Goal: Book appointment/travel/reservation

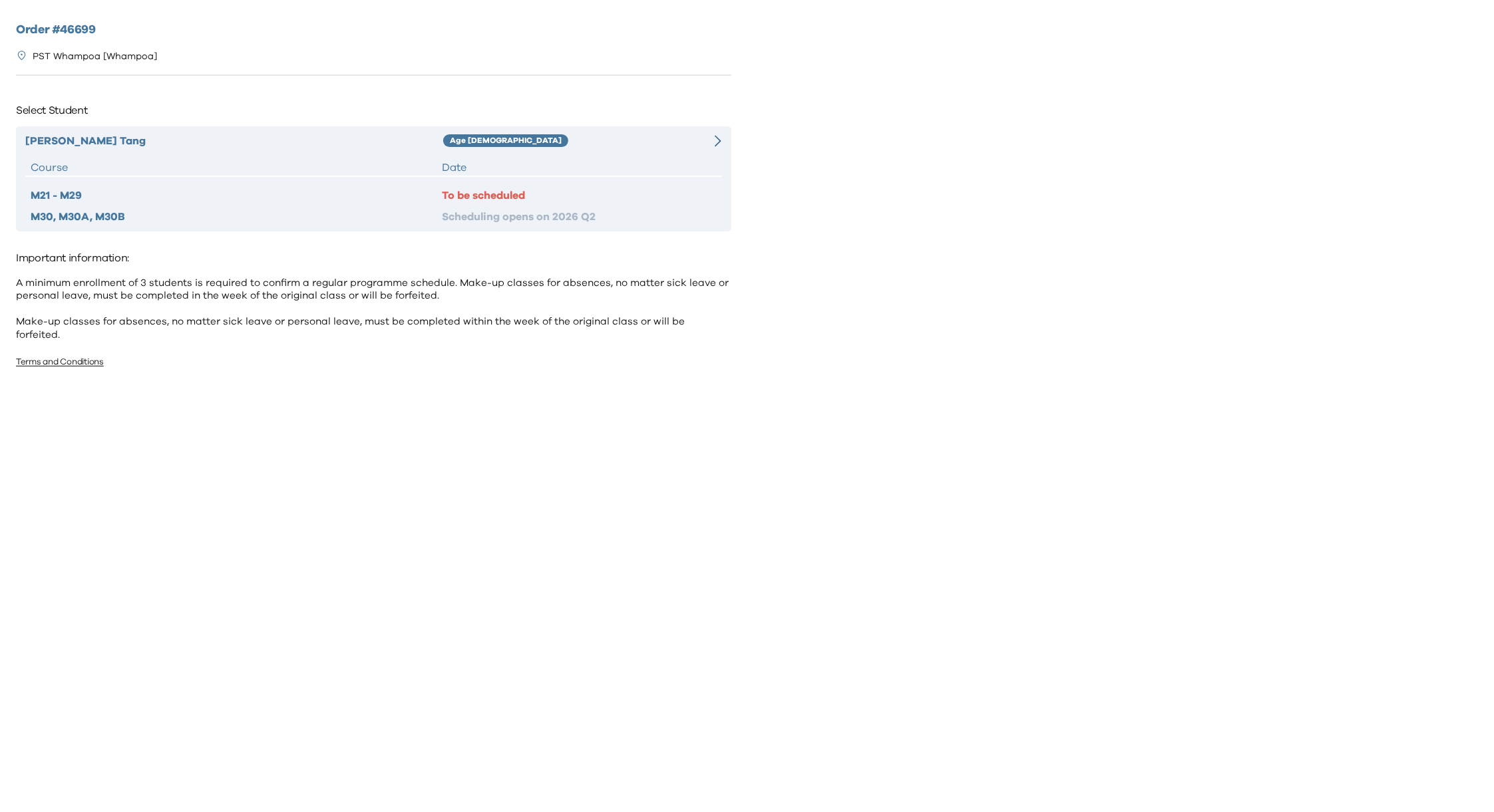
click at [586, 152] on div "[PERSON_NAME] Age [DEMOGRAPHIC_DATA] Course Date M21 - M29 To be scheduled M30,…" at bounding box center [373, 179] width 715 height 105
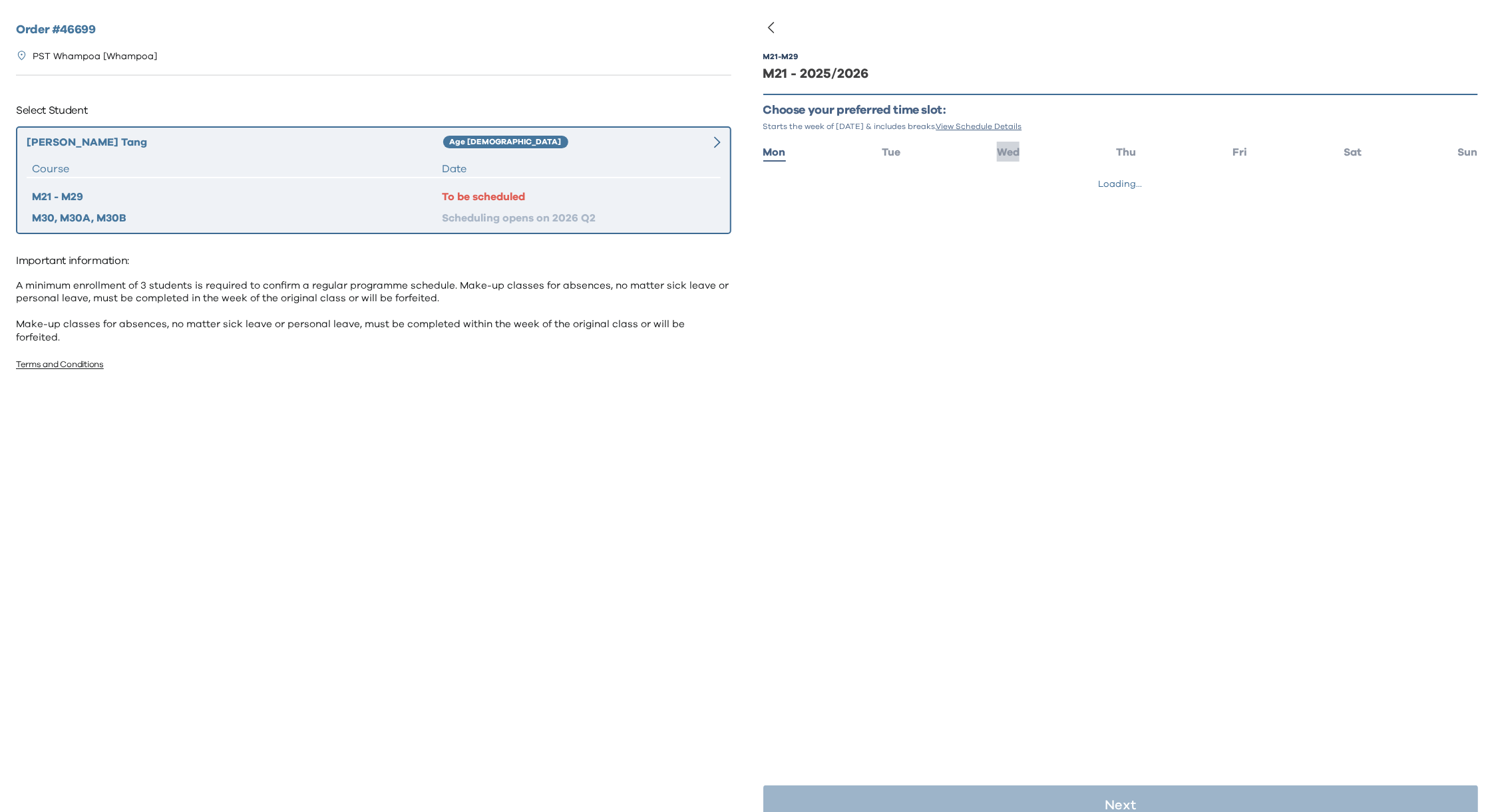
click at [997, 149] on span "Wed" at bounding box center [1009, 152] width 23 height 11
click at [831, 195] on span "17:00 - 18:00" at bounding box center [826, 190] width 53 height 13
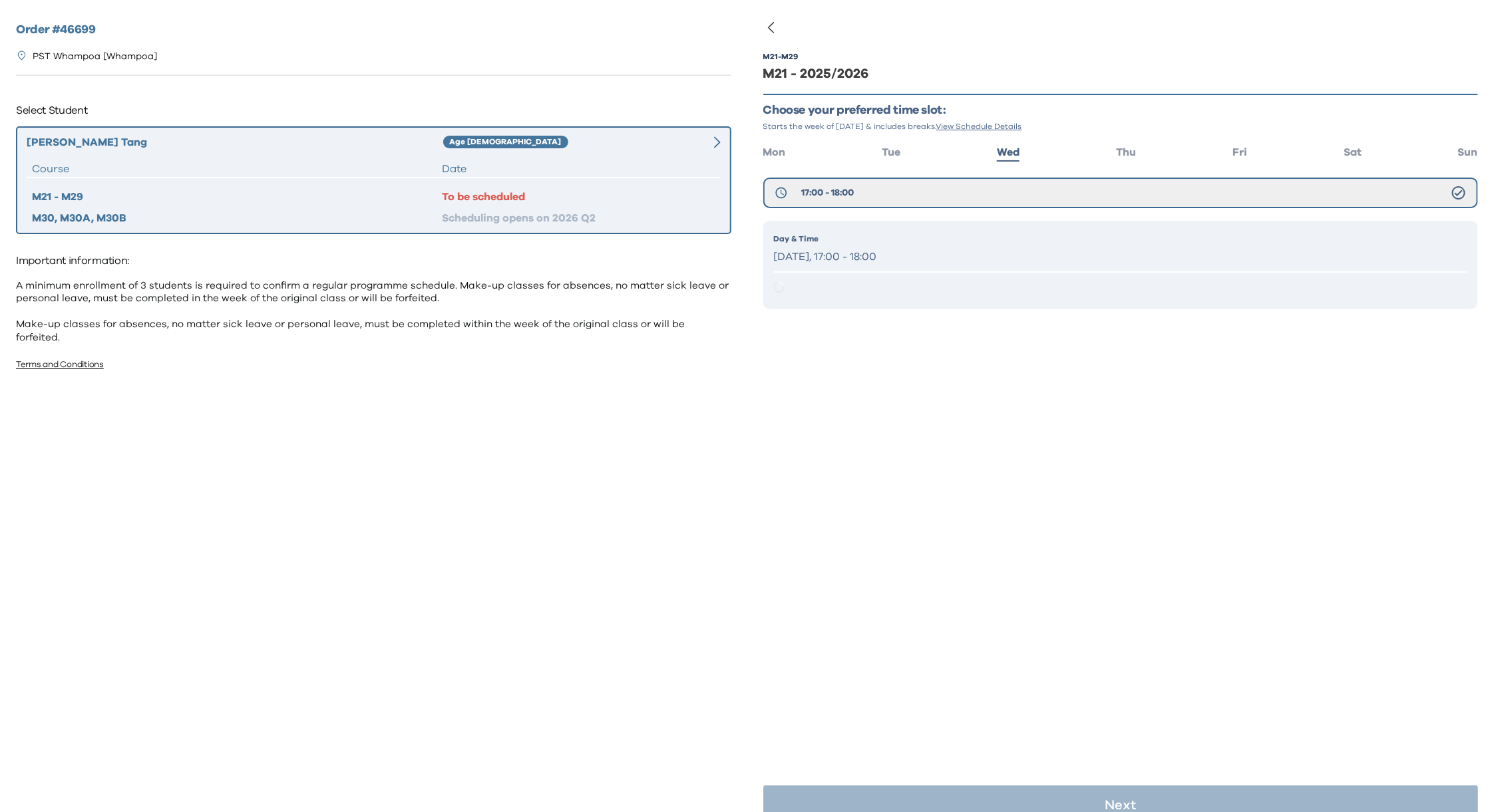
click at [890, 247] on p "[DATE], 17:00 - 18:00" at bounding box center [1120, 256] width 694 height 19
click at [898, 255] on p "[DATE], 17:00 - 18:00" at bounding box center [1120, 256] width 694 height 19
click at [943, 188] on button "17:00 - 18:00" at bounding box center [1120, 192] width 715 height 30
click at [903, 260] on p "[DATE], 17:00 - 18:00" at bounding box center [1120, 256] width 694 height 19
click at [1057, 475] on div "M21 - M29 M21 - 2025/2026 Choose your preferred time slot: Starts the week of […" at bounding box center [1120, 432] width 715 height 812
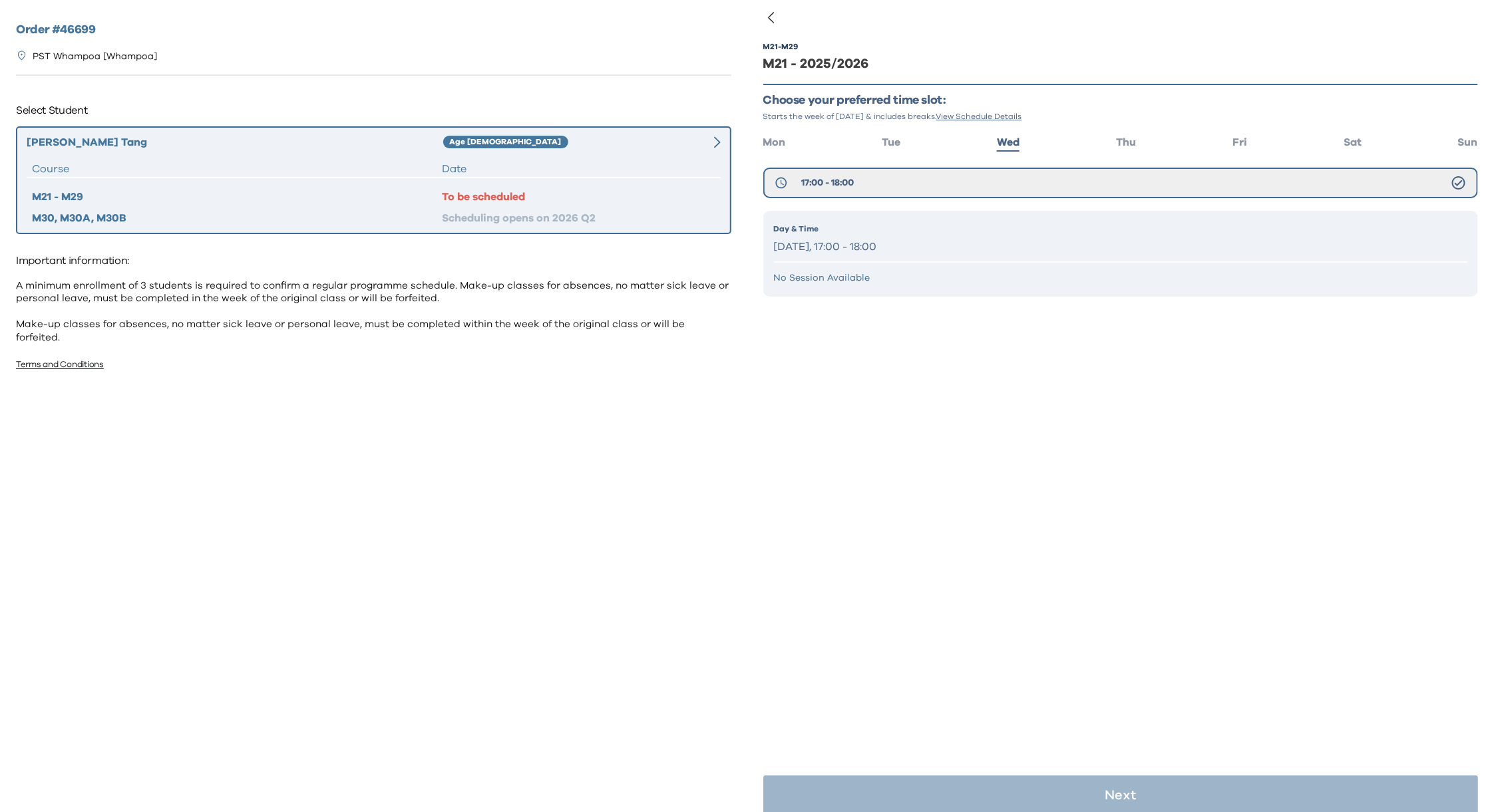
scroll to position [26, 0]
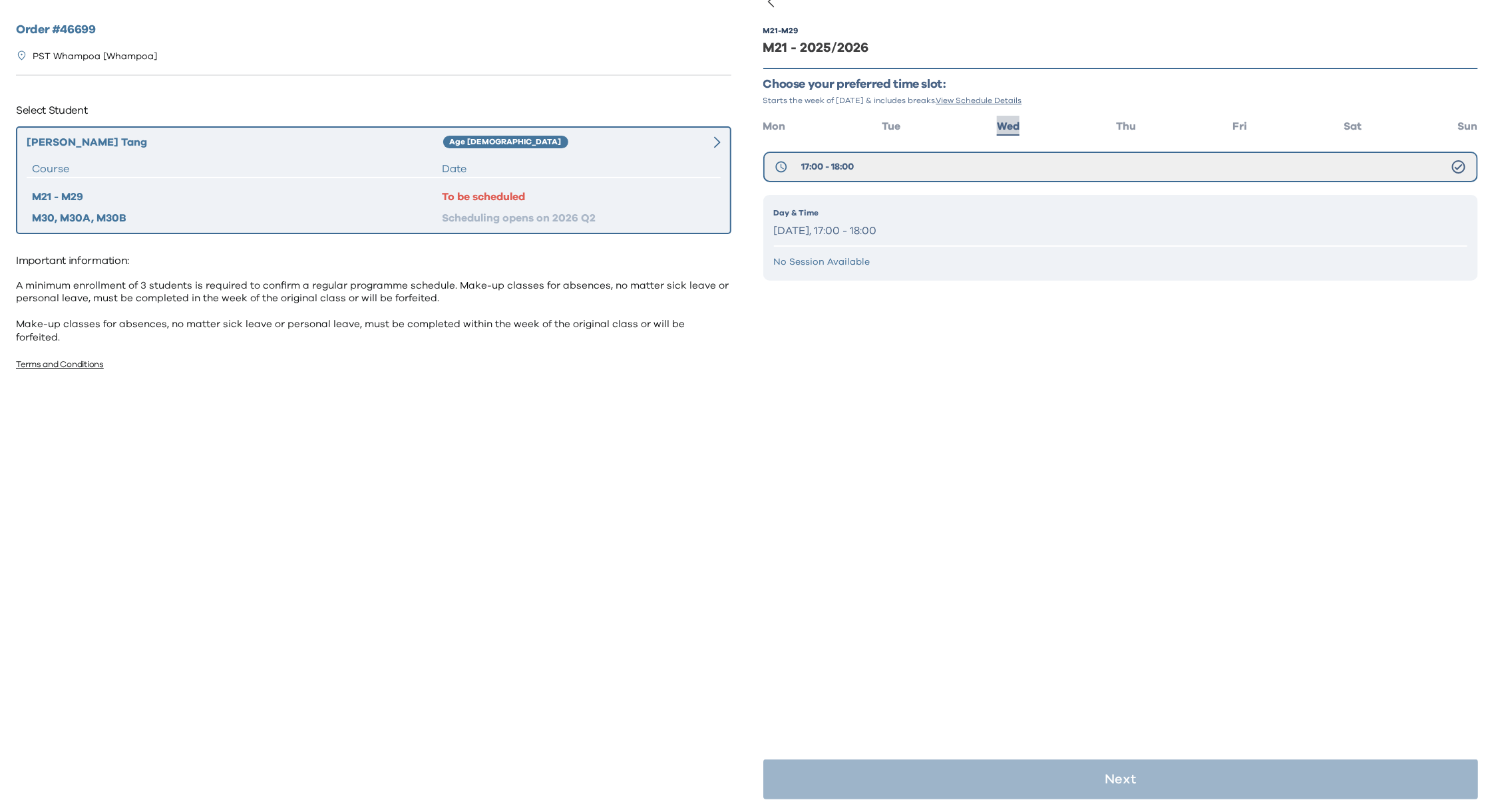
click at [999, 122] on span "Wed" at bounding box center [1009, 126] width 23 height 11
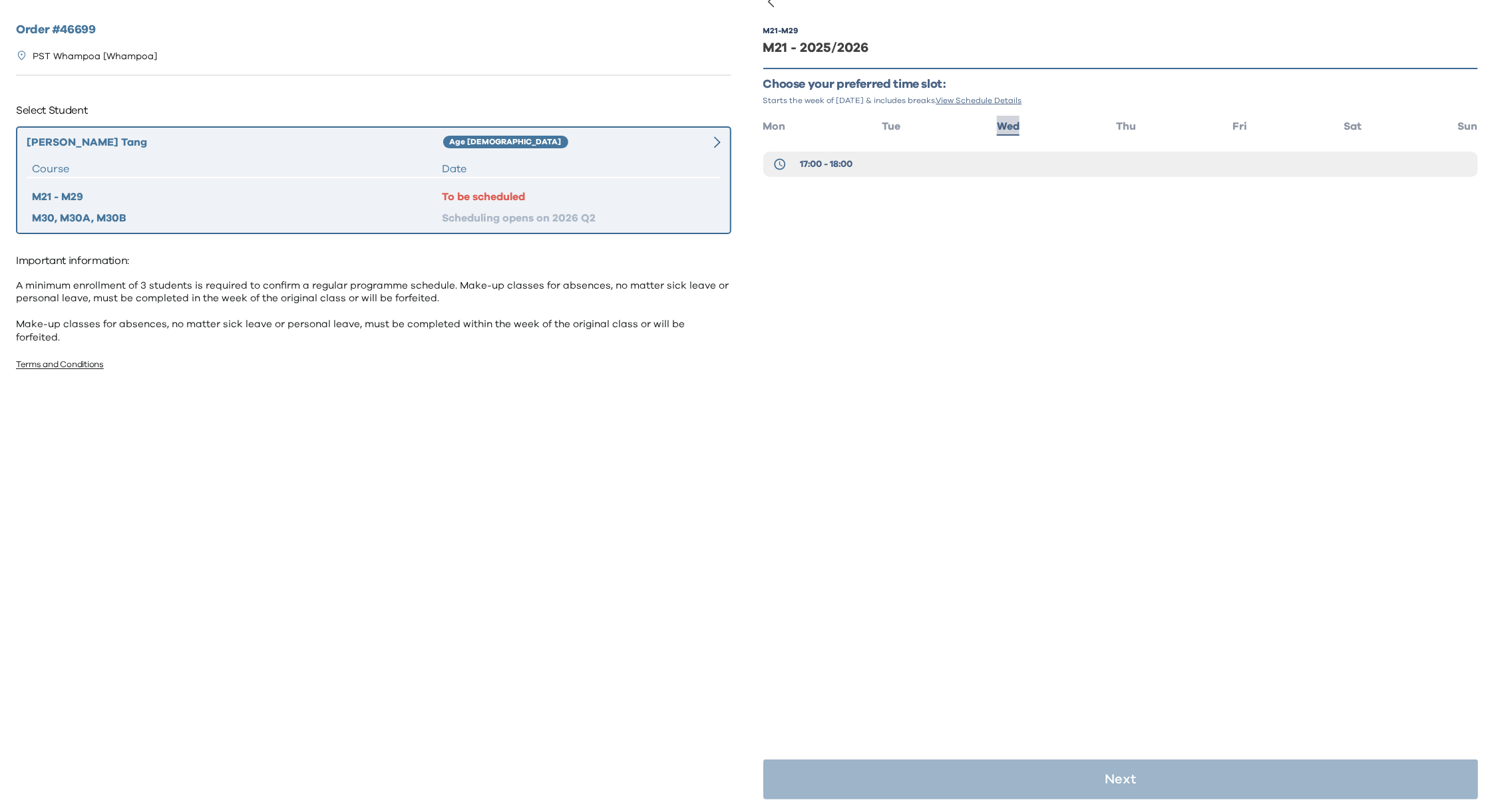
click at [999, 125] on span "Wed" at bounding box center [1009, 126] width 23 height 11
click at [864, 165] on button "17:00 - 18:00" at bounding box center [1120, 164] width 715 height 25
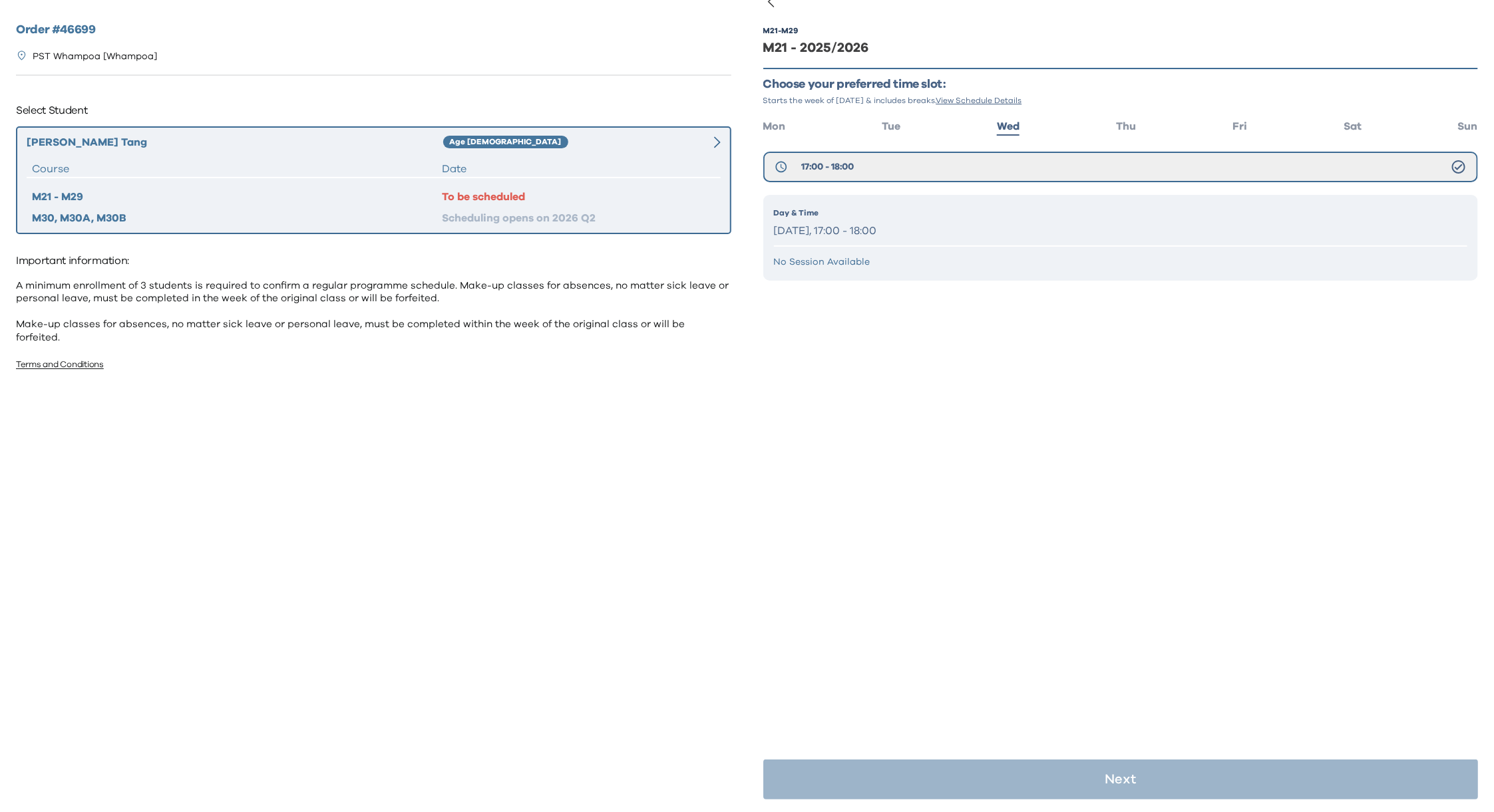
click at [899, 233] on p "[DATE], 17:00 - 18:00" at bounding box center [1120, 231] width 694 height 19
click at [1234, 228] on p "[DATE], 17:00 - 18:00" at bounding box center [1120, 231] width 694 height 19
click at [1363, 213] on p "Day & Time" at bounding box center [1120, 213] width 694 height 12
click at [1116, 121] on span "Thu" at bounding box center [1126, 126] width 20 height 11
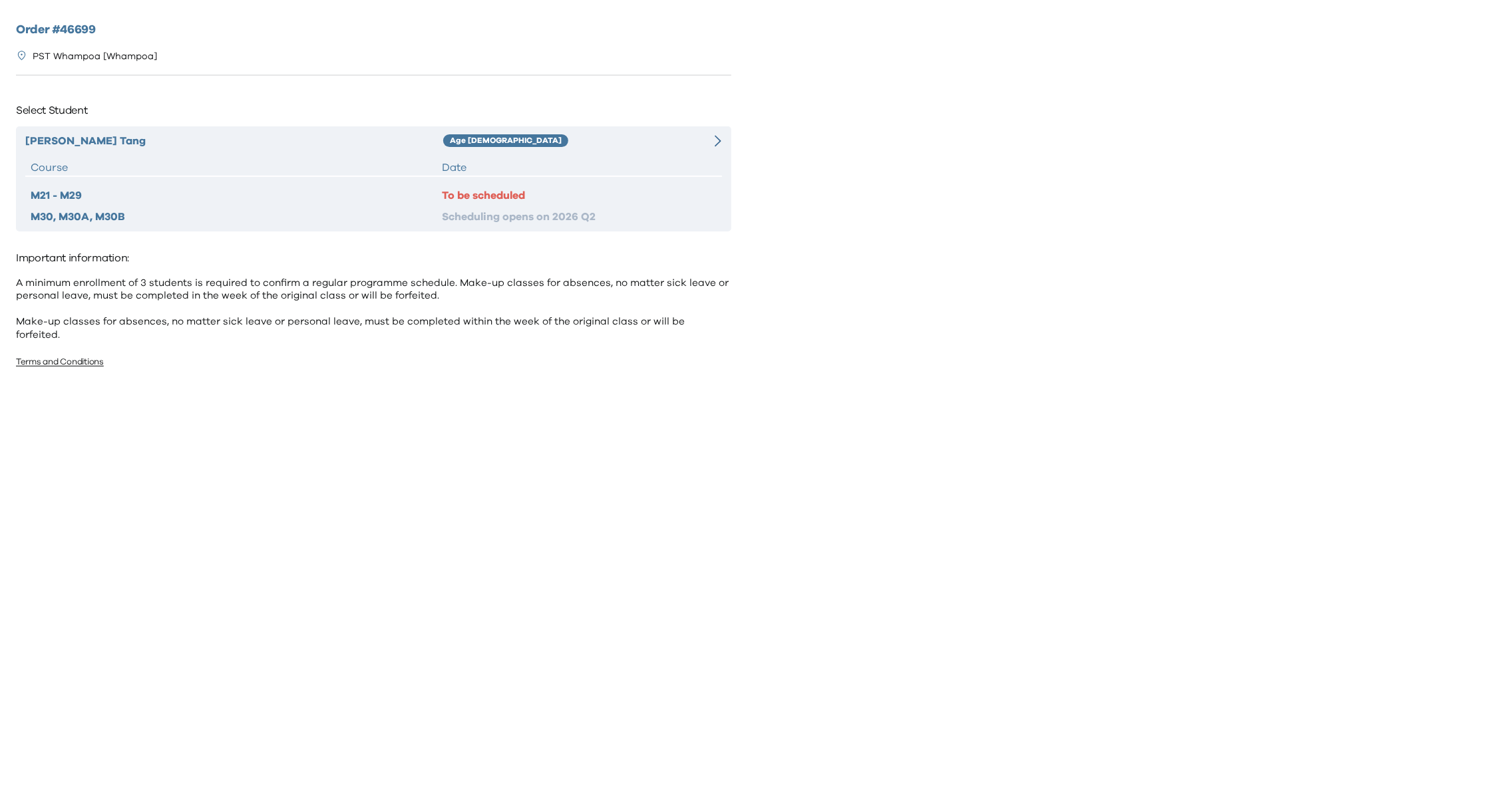
click at [521, 153] on div "[PERSON_NAME] Age [DEMOGRAPHIC_DATA] Course Date M21 - M29 To be scheduled M30,…" at bounding box center [373, 179] width 715 height 105
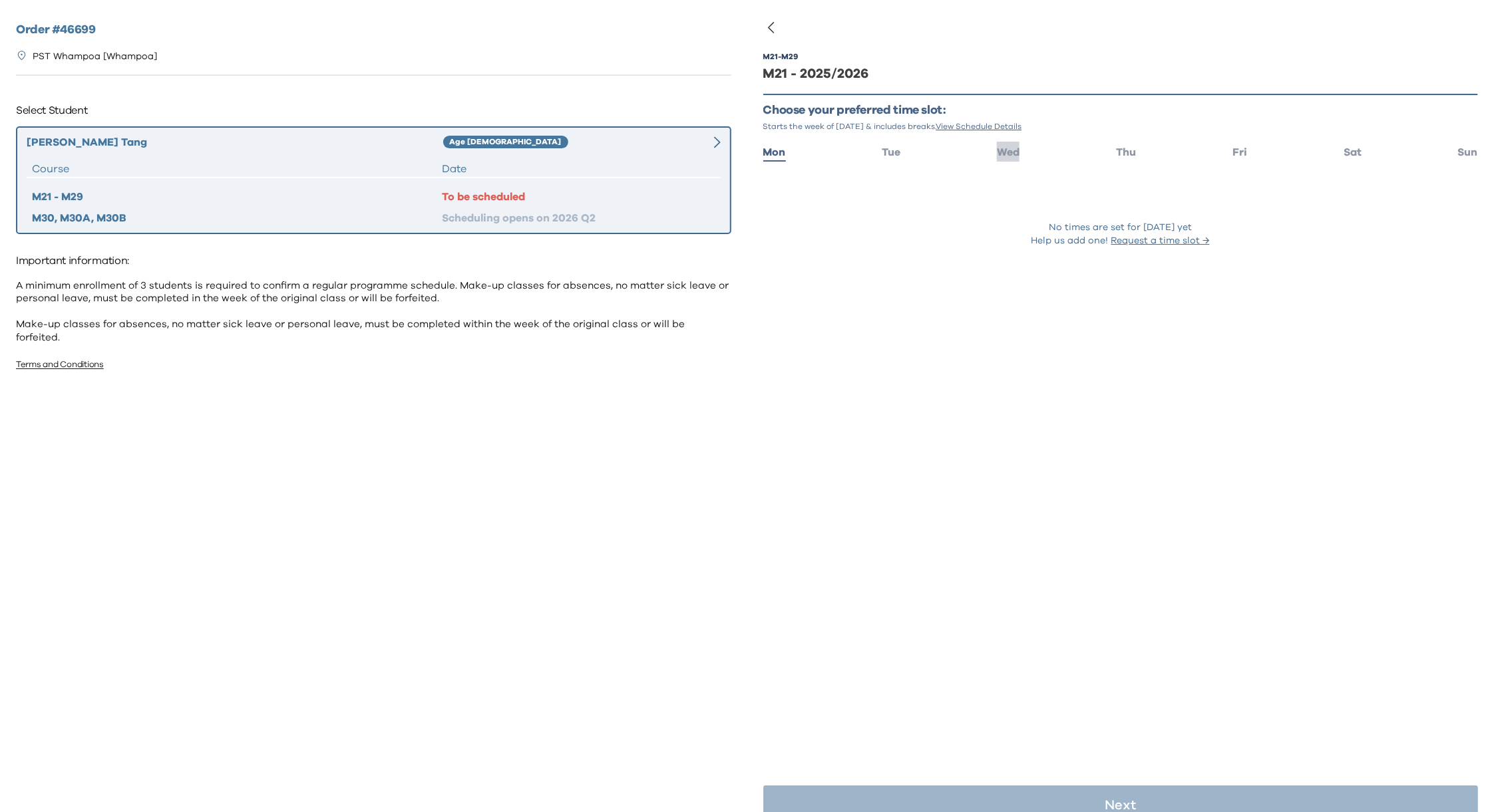
click at [1011, 153] on span "Wed" at bounding box center [1009, 152] width 23 height 11
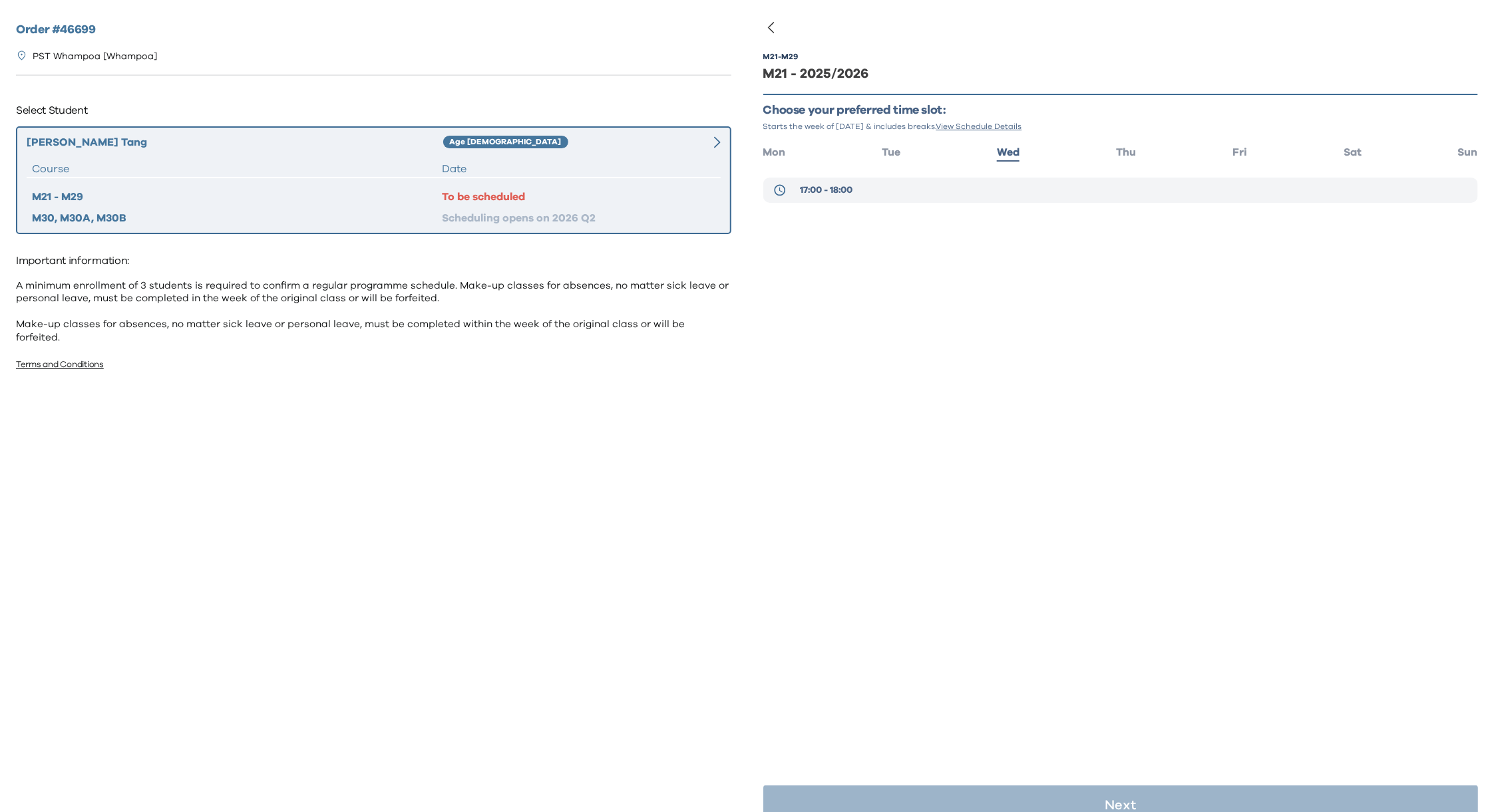
click at [1004, 187] on button "17:00 - 18:00" at bounding box center [1120, 190] width 715 height 25
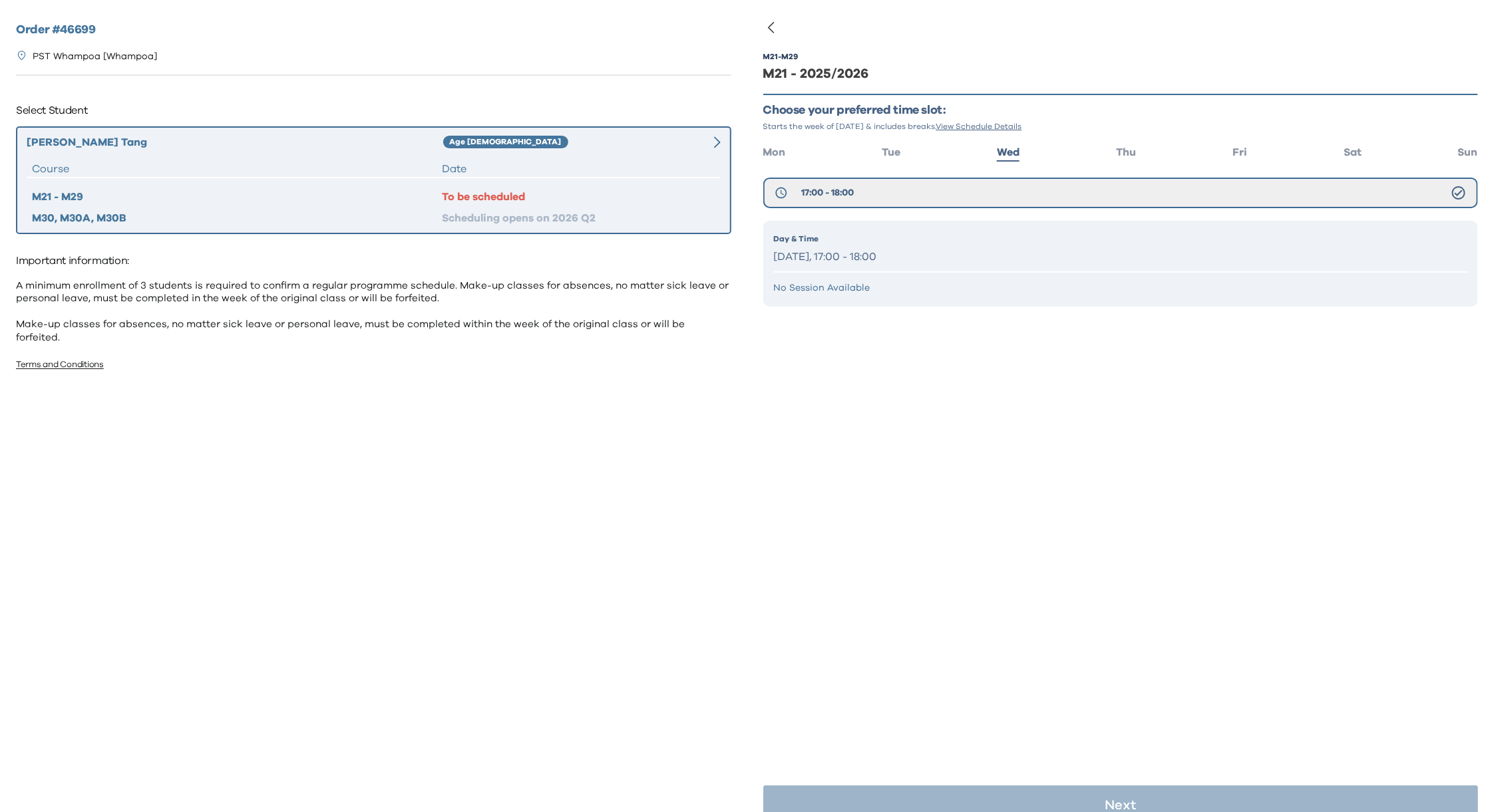
click at [855, 256] on p "[DATE], 17:00 - 18:00" at bounding box center [1120, 256] width 694 height 19
click at [821, 241] on p "Day & Time" at bounding box center [1120, 239] width 694 height 12
click at [807, 251] on p "[DATE], 17:00 - 18:00" at bounding box center [1120, 256] width 694 height 19
click at [917, 250] on p "[DATE], 17:00 - 18:00" at bounding box center [1120, 256] width 694 height 19
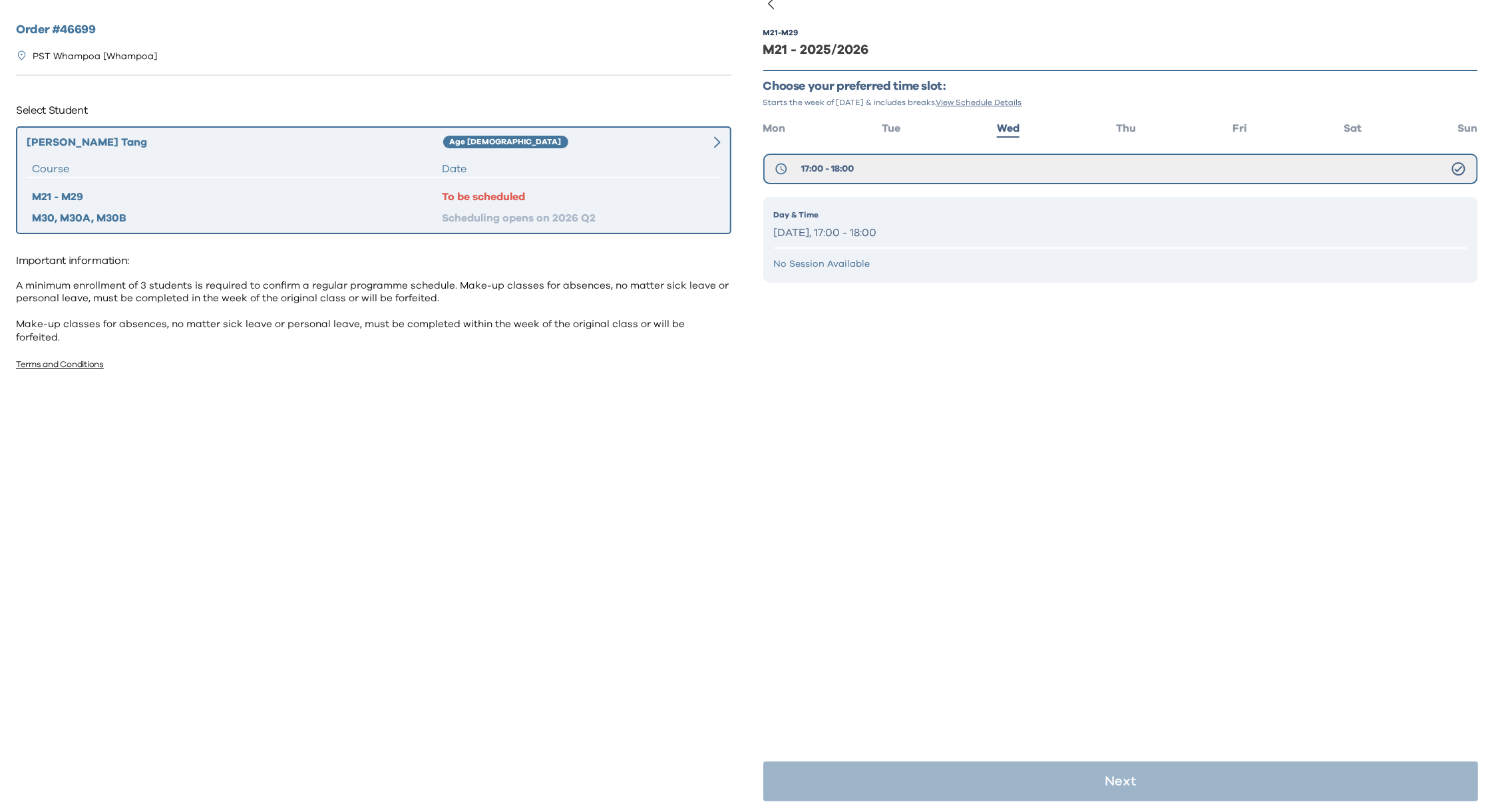
scroll to position [26, 0]
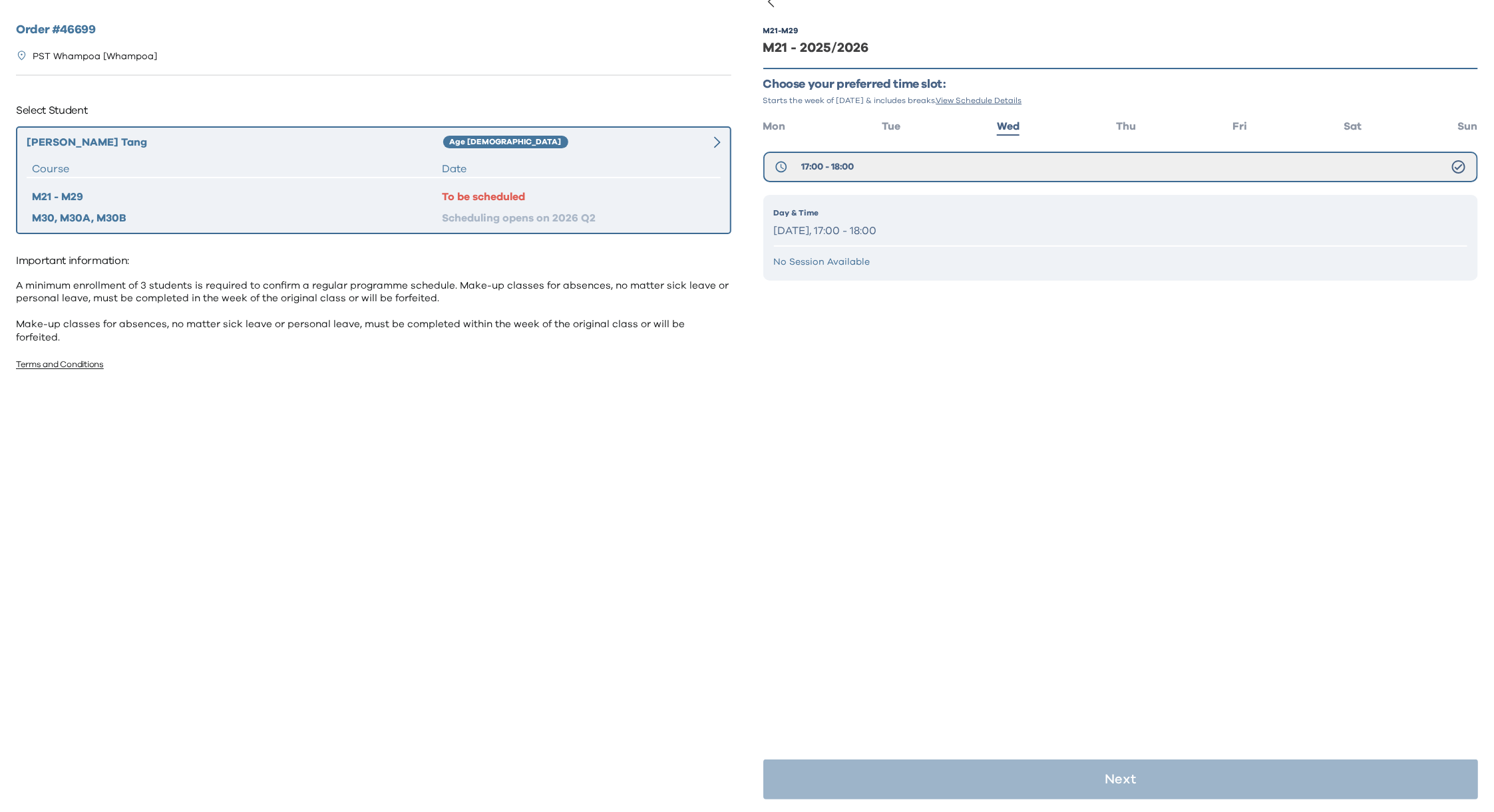
click at [1046, 215] on p "Day & Time" at bounding box center [1120, 213] width 694 height 12
click at [931, 222] on p "[DATE], 17:00 - 18:00" at bounding box center [1120, 231] width 694 height 19
click at [944, 225] on p "[DATE], 17:00 - 18:00" at bounding box center [1120, 231] width 694 height 19
click at [892, 224] on p "[DATE], 17:00 - 18:00" at bounding box center [1120, 231] width 694 height 19
click at [896, 229] on p "[DATE], 17:00 - 18:00" at bounding box center [1120, 231] width 694 height 19
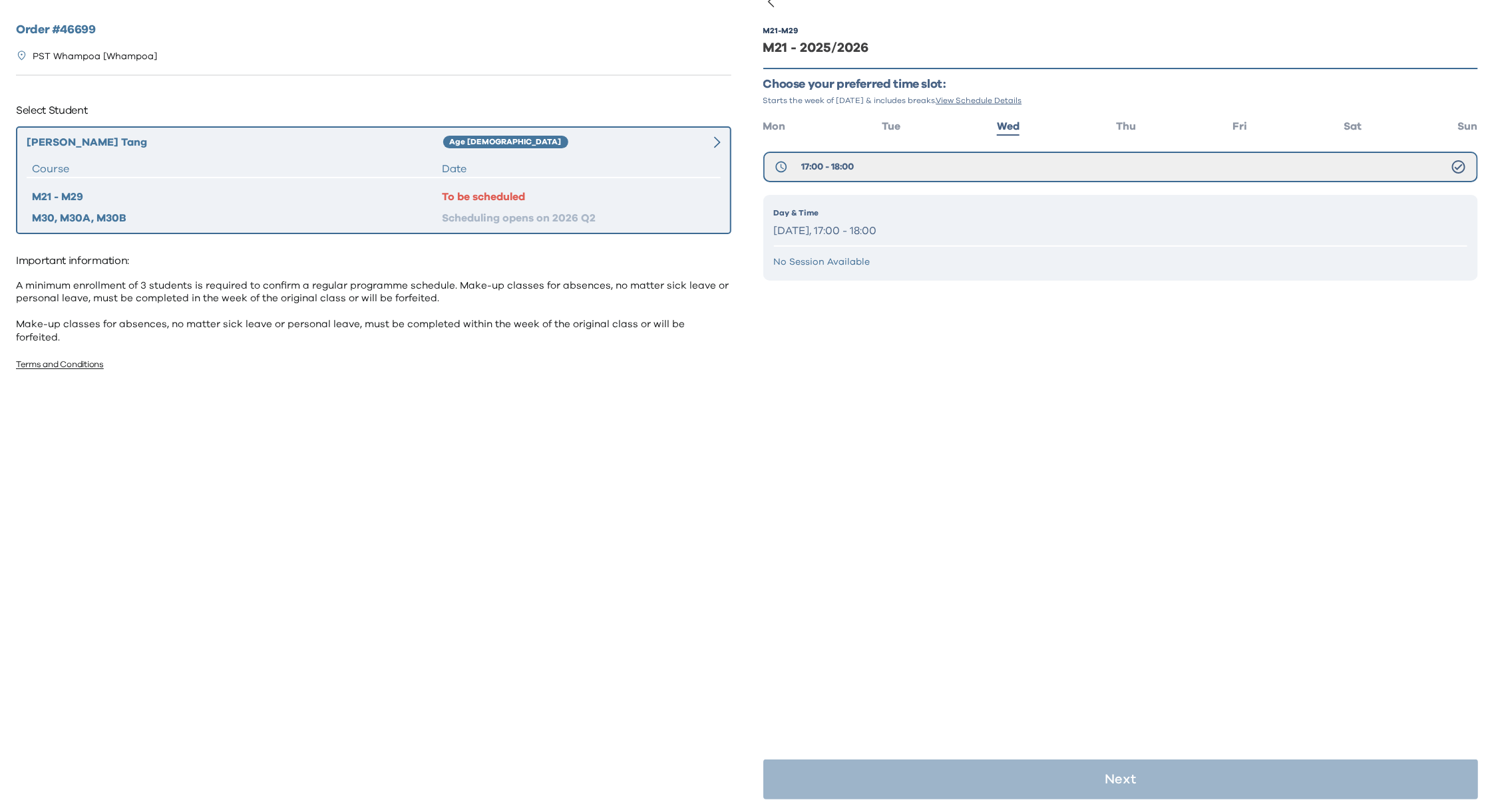
click at [896, 229] on p "[DATE], 17:00 - 18:00" at bounding box center [1120, 231] width 694 height 19
click at [897, 226] on p "[DATE], 17:00 - 18:00" at bounding box center [1120, 231] width 694 height 19
drag, startPoint x: 940, startPoint y: 210, endPoint x: 961, endPoint y: 213, distance: 21.2
click at [961, 213] on p "Day & Time" at bounding box center [1120, 213] width 694 height 12
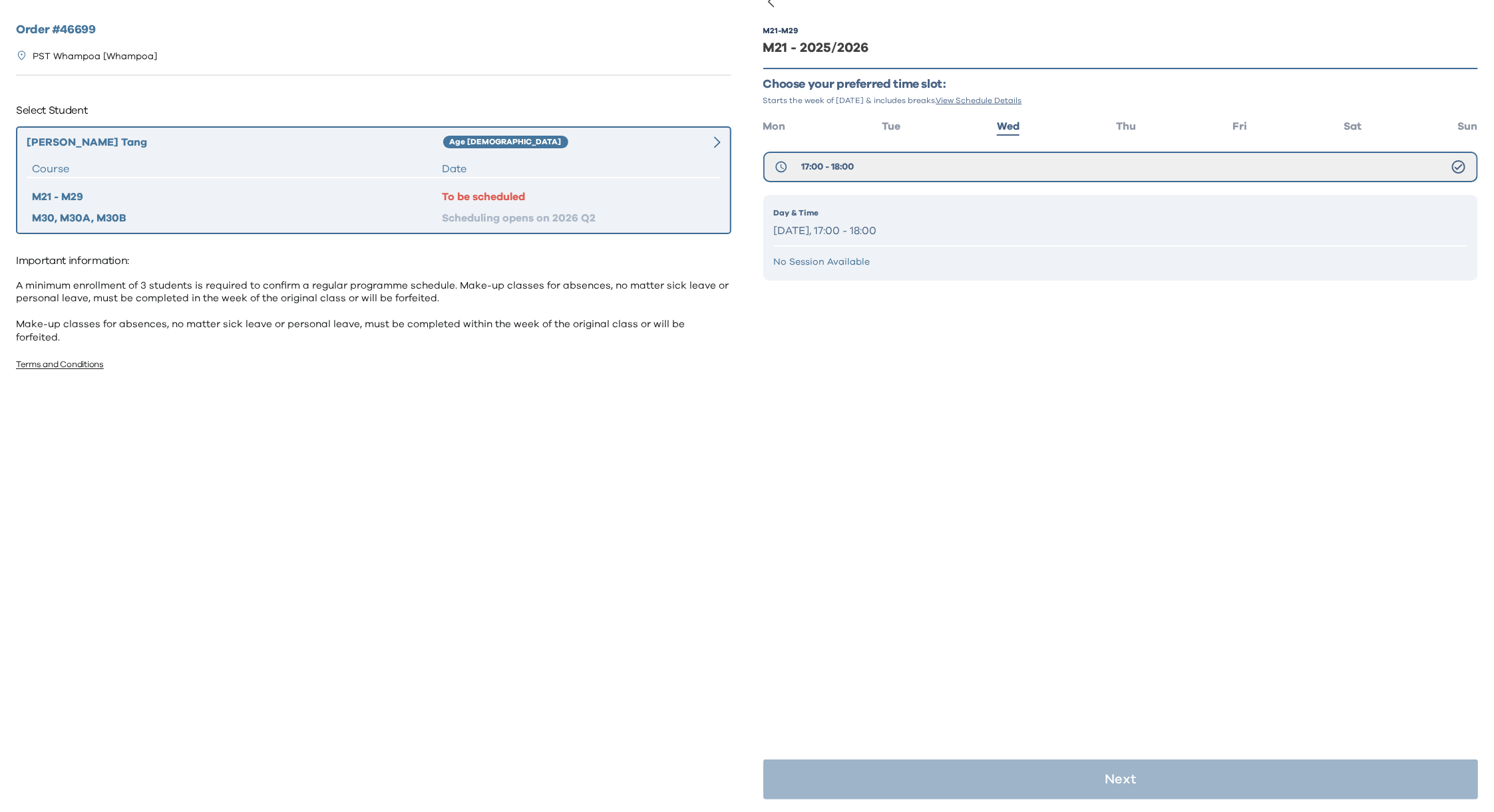
click at [987, 210] on p "Day & Time" at bounding box center [1120, 213] width 694 height 12
drag, startPoint x: 990, startPoint y: 210, endPoint x: 997, endPoint y: 212, distance: 7.3
click at [991, 210] on p "Day & Time" at bounding box center [1120, 213] width 694 height 12
drag, startPoint x: 997, startPoint y: 212, endPoint x: 890, endPoint y: 216, distance: 107.1
click at [997, 212] on p "Day & Time" at bounding box center [1120, 213] width 694 height 12
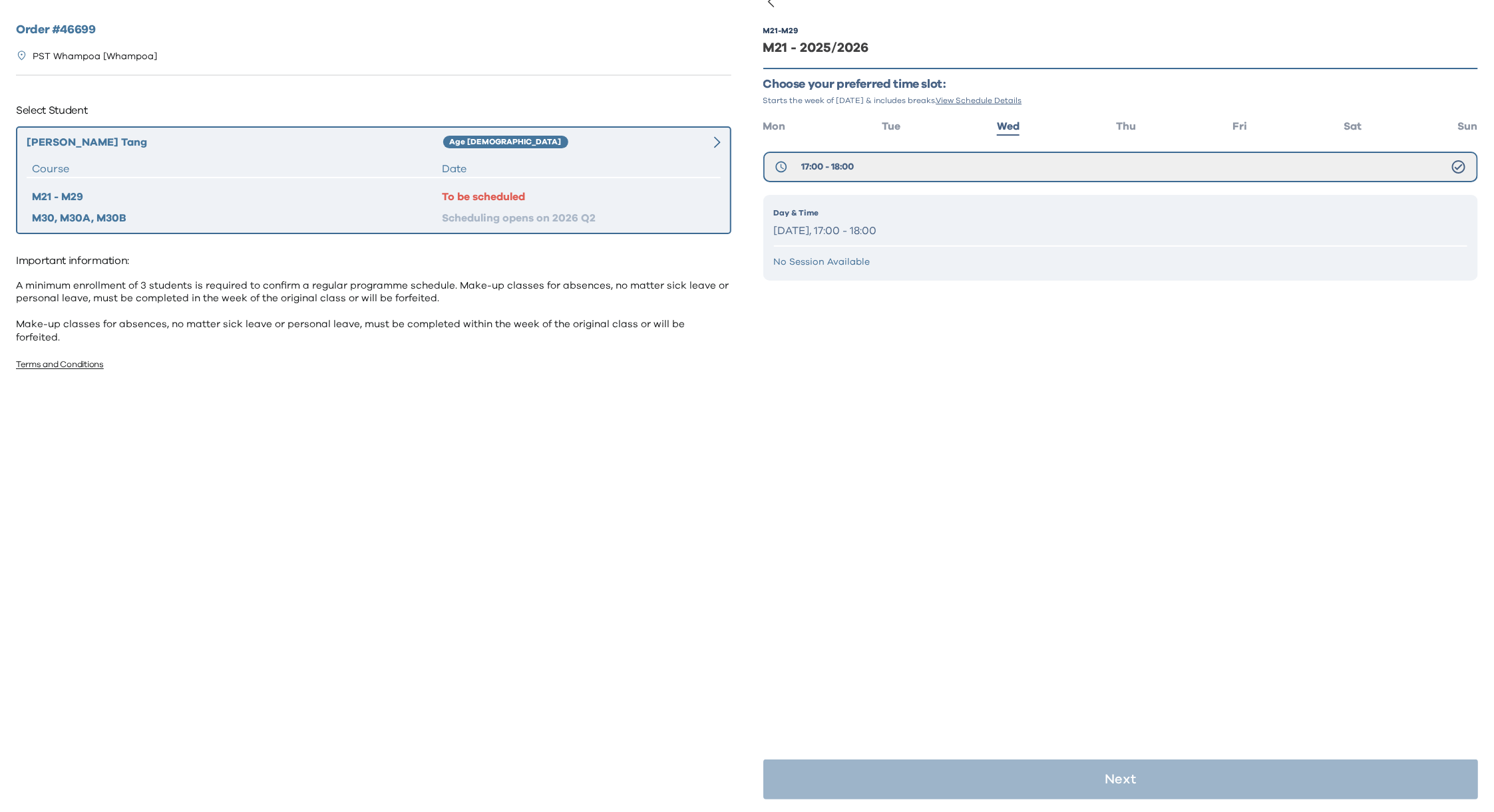
click at [890, 215] on p "Day & Time" at bounding box center [1120, 213] width 694 height 12
click at [895, 215] on p "Day & Time" at bounding box center [1120, 213] width 694 height 12
click at [1257, 472] on div "M21 - M29 M21 - 2025/2026 Choose your preferred time slot: Starts the week of […" at bounding box center [1120, 406] width 715 height 812
click at [958, 209] on p "Day & Time" at bounding box center [1120, 213] width 694 height 12
click at [475, 195] on div "To be scheduled" at bounding box center [578, 196] width 274 height 16
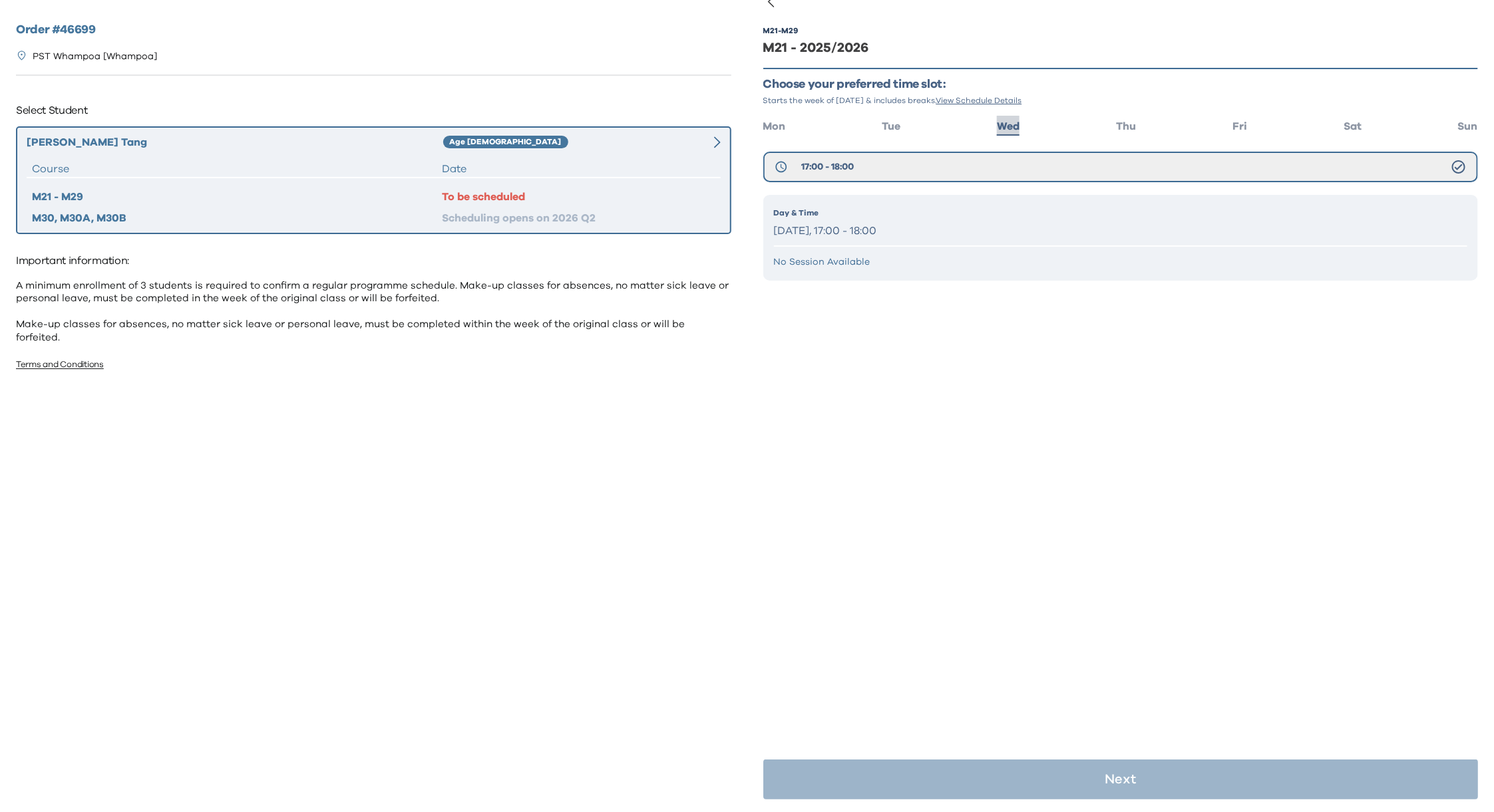
click at [1009, 128] on span "Wed" at bounding box center [1009, 126] width 23 height 11
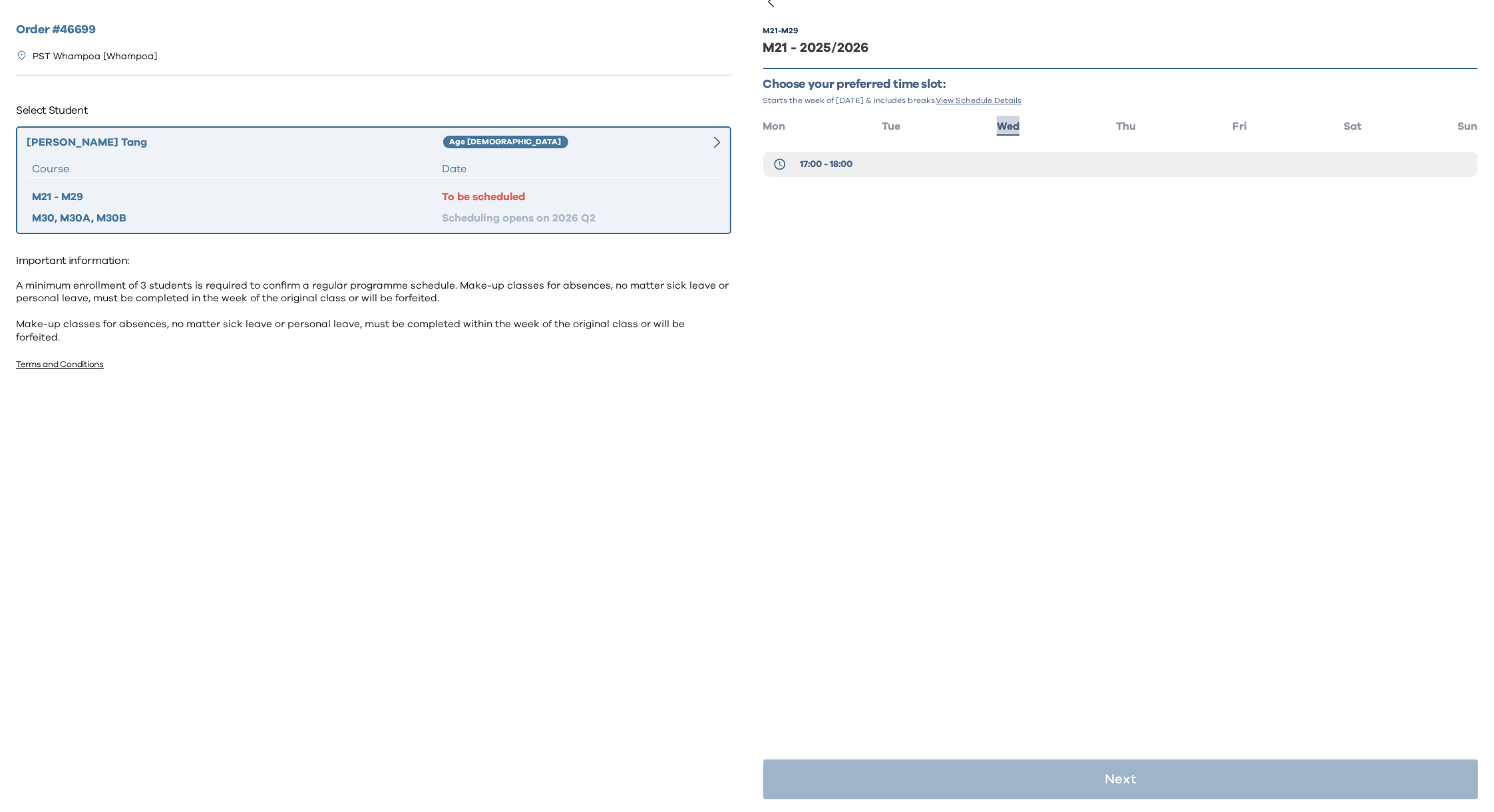
click at [1009, 128] on span "Wed" at bounding box center [1009, 126] width 23 height 11
click at [918, 172] on button "17:00 - 18:00" at bounding box center [1120, 164] width 715 height 25
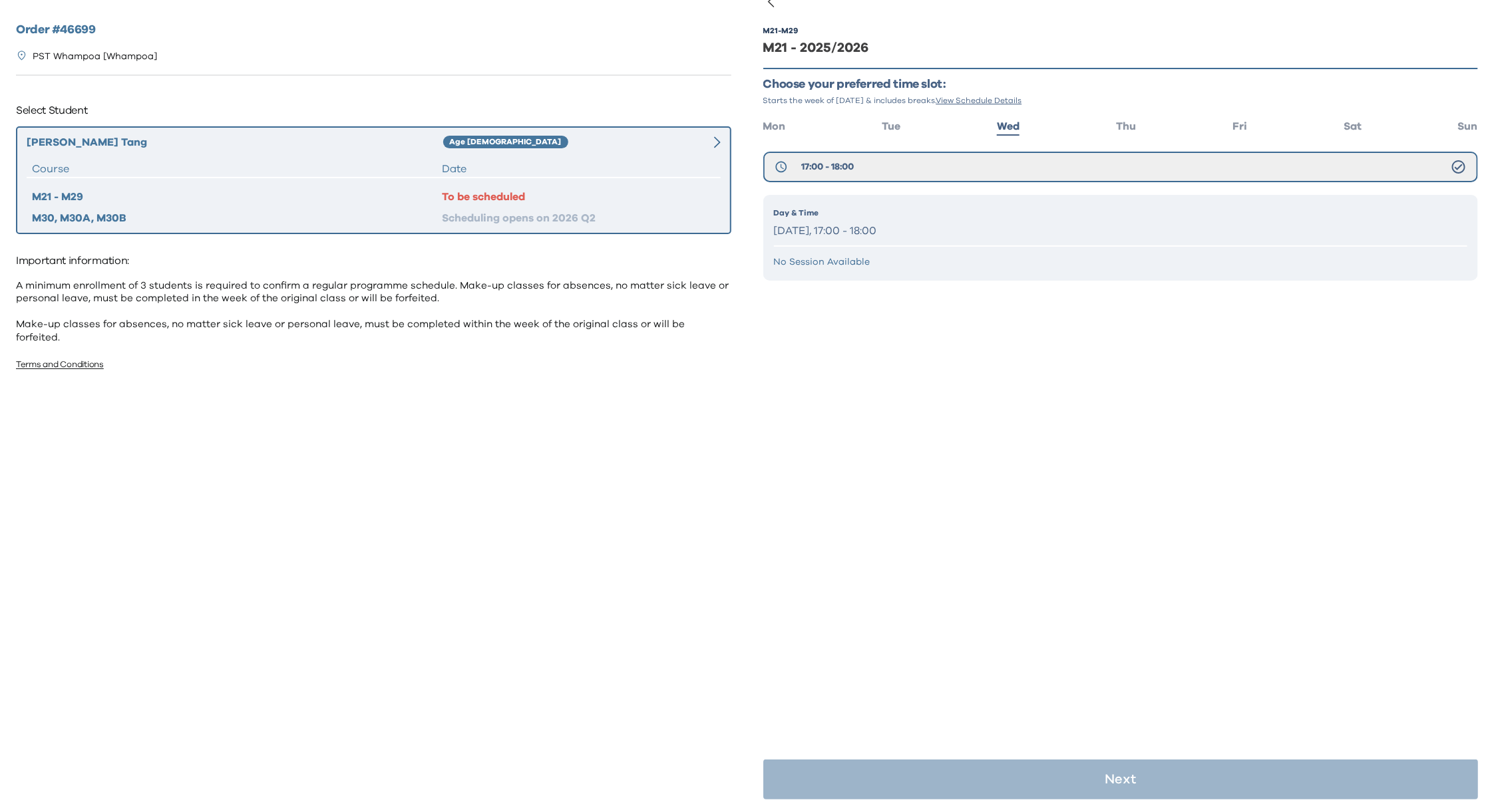
click at [994, 223] on p "[DATE], 17:00 - 18:00" at bounding box center [1120, 231] width 694 height 19
